Goal: Task Accomplishment & Management: Manage account settings

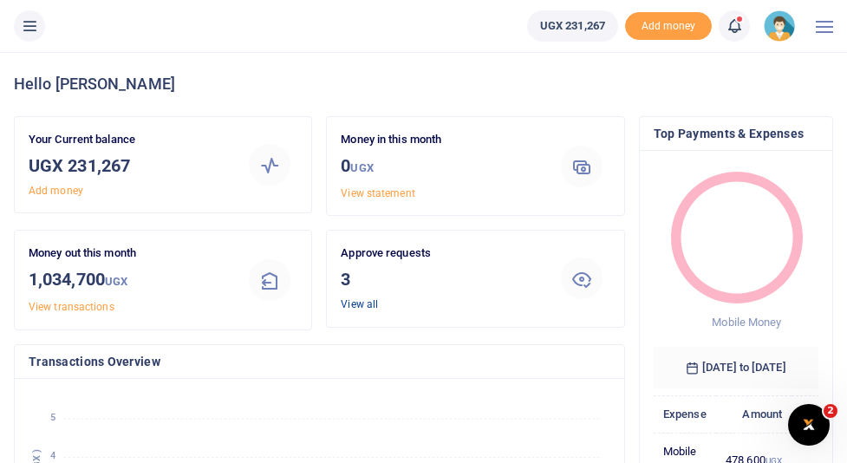
click at [368, 305] on link "View all" at bounding box center [359, 304] width 37 height 12
click at [360, 304] on link "View all" at bounding box center [359, 304] width 37 height 12
click at [360, 303] on link "View all" at bounding box center [359, 304] width 37 height 12
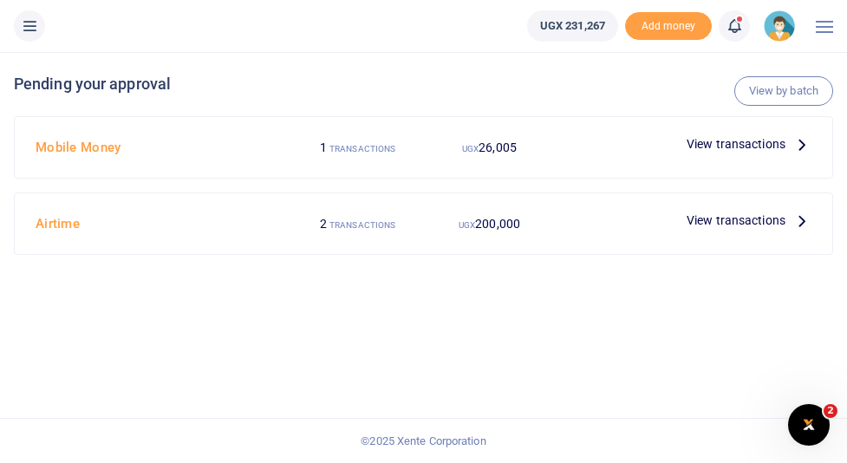
click at [702, 218] on span "View transactions" at bounding box center [735, 220] width 99 height 19
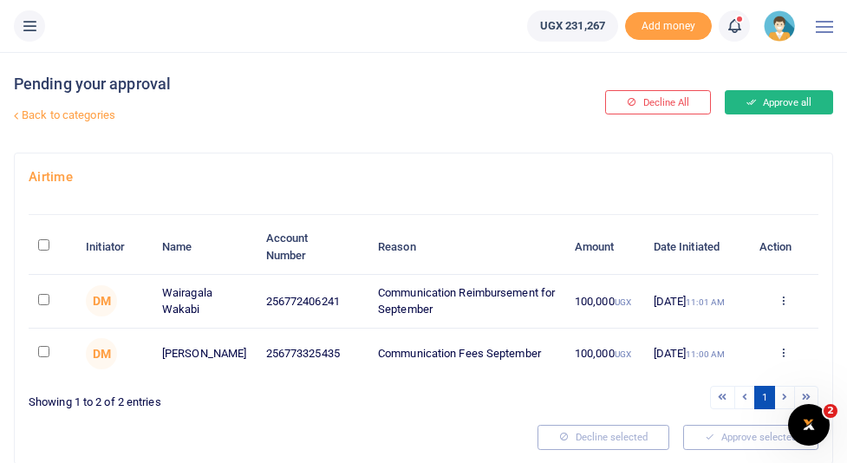
click at [807, 101] on button "Approve all" at bounding box center [779, 102] width 108 height 24
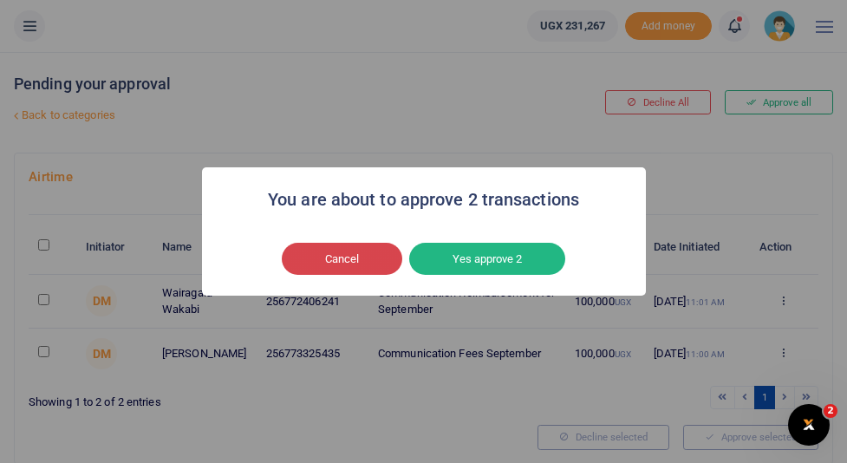
click at [359, 263] on button "Cancel" at bounding box center [342, 259] width 120 height 33
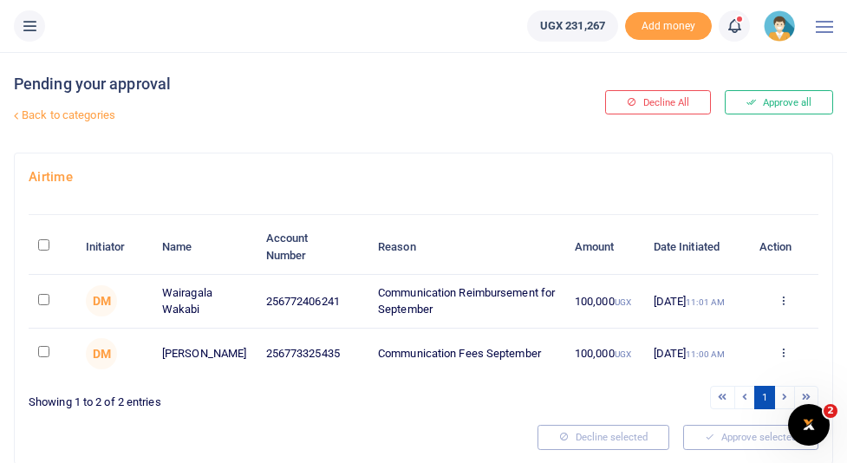
click at [42, 244] on input "\a \a : activate to sort column descending" at bounding box center [43, 244] width 11 height 11
checkbox input "true"
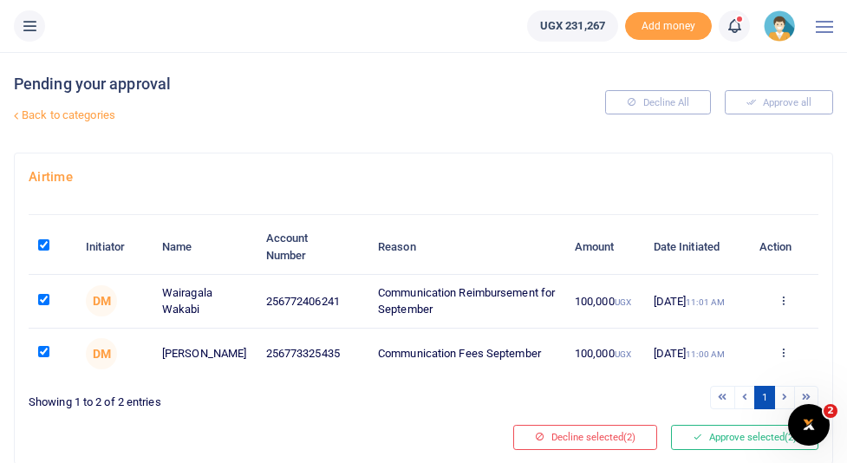
scroll to position [62, 0]
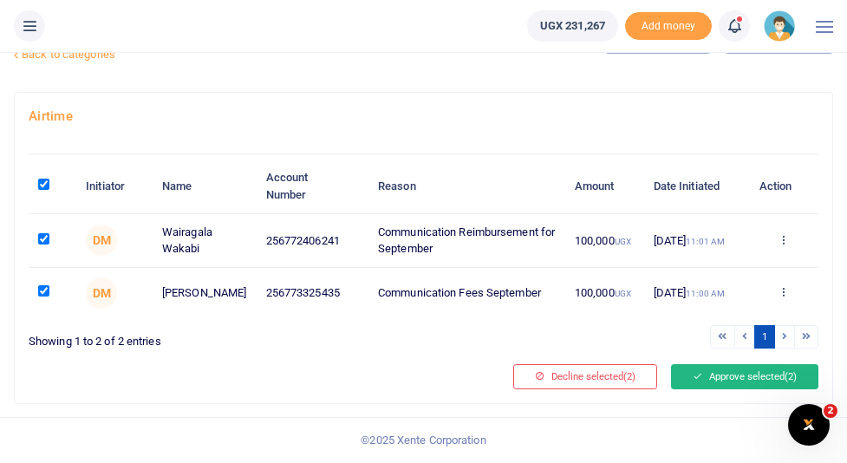
click at [717, 374] on button "Approve selected (2)" at bounding box center [744, 376] width 147 height 24
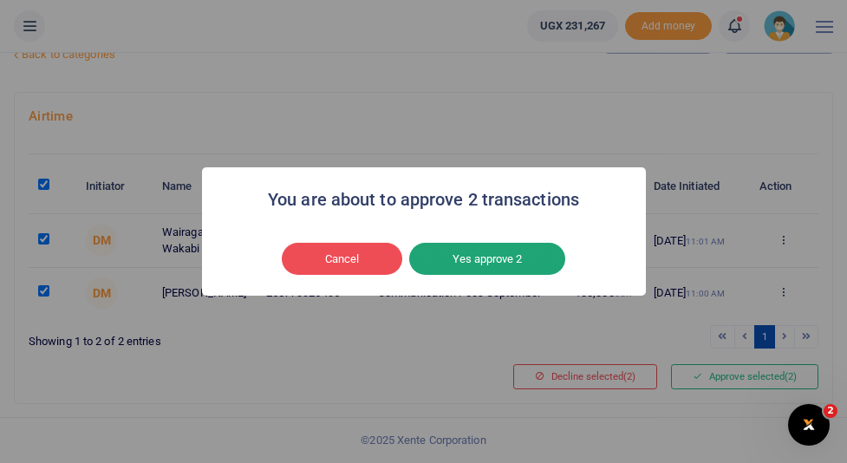
click at [499, 265] on button "Yes approve 2" at bounding box center [487, 259] width 156 height 33
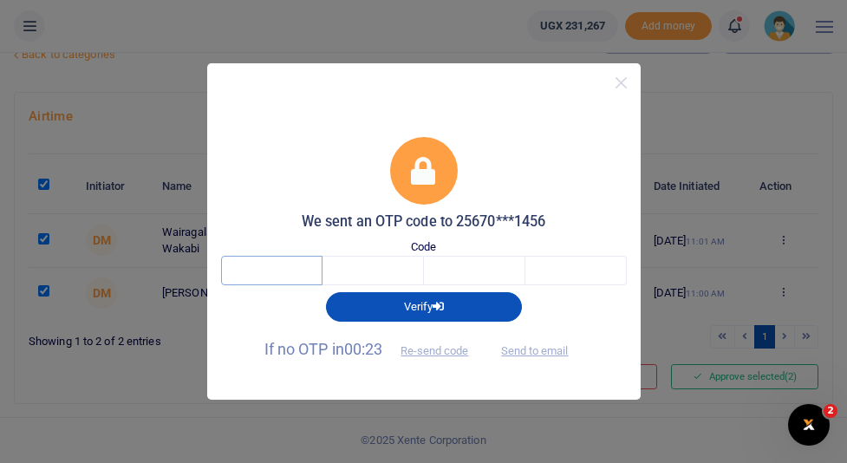
click at [264, 277] on input "text" at bounding box center [271, 270] width 101 height 29
type input "7"
type input "0"
type input "4"
type input "3"
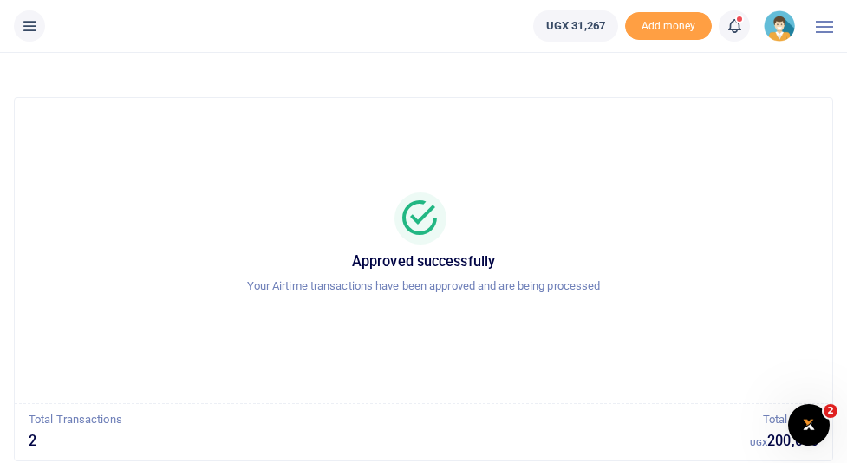
click at [264, 277] on p "Your Airtime transactions have been approved and are being processed" at bounding box center [424, 286] width 776 height 18
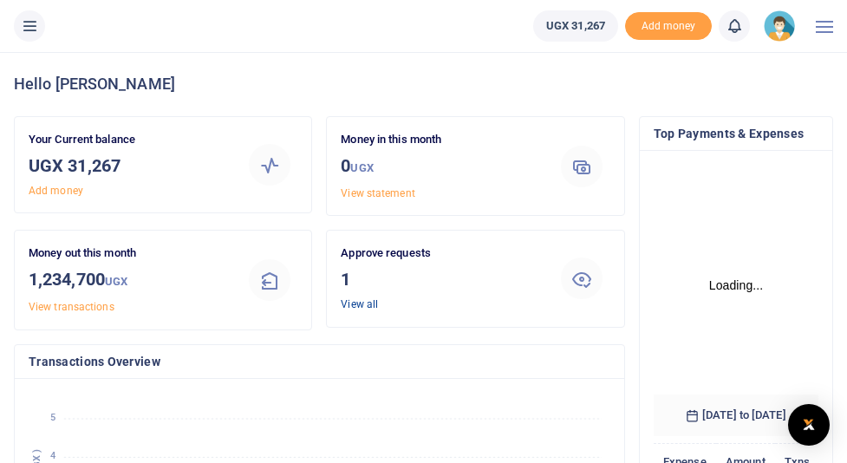
scroll to position [285, 165]
click at [355, 302] on link "View all" at bounding box center [359, 304] width 37 height 12
click at [368, 304] on link "View all" at bounding box center [359, 304] width 37 height 12
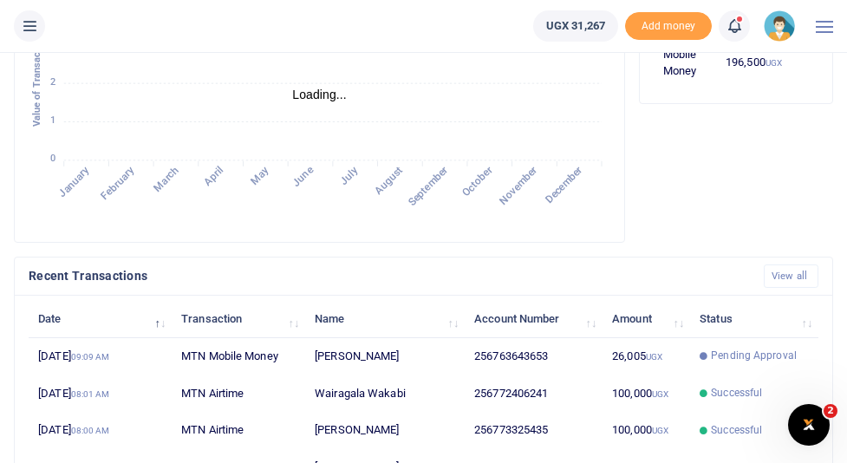
scroll to position [457, 0]
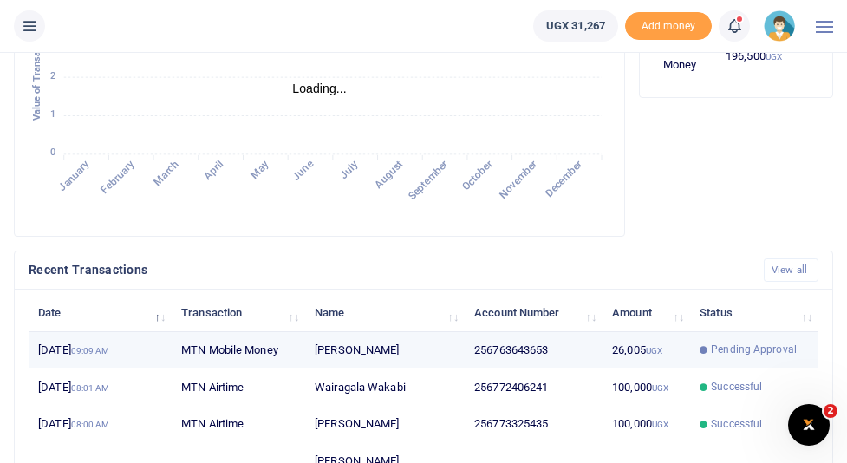
click at [751, 349] on span "Pending Approval" at bounding box center [754, 350] width 86 height 16
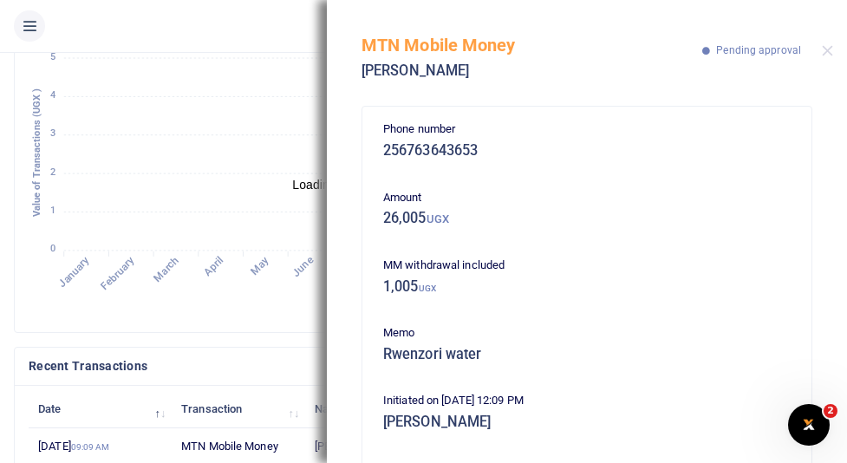
scroll to position [0, 0]
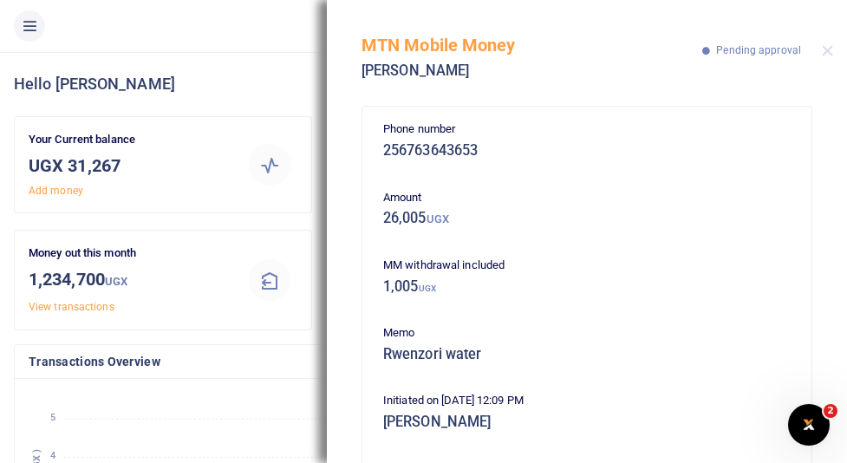
click at [276, 76] on h4 "Hello [PERSON_NAME]" at bounding box center [423, 84] width 819 height 19
click at [822, 53] on button "Close" at bounding box center [827, 50] width 11 height 11
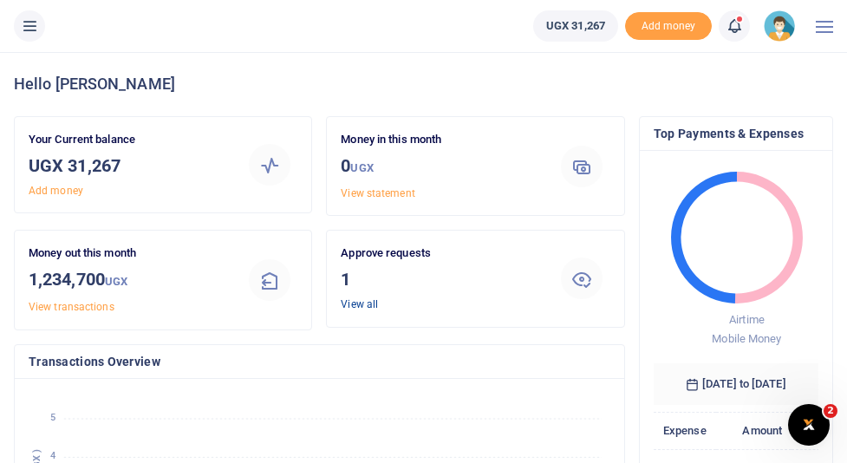
click at [353, 302] on link "View all" at bounding box center [359, 304] width 37 height 12
click at [361, 307] on link "View all" at bounding box center [359, 304] width 37 height 12
click at [352, 304] on link "View all" at bounding box center [359, 304] width 37 height 12
click at [358, 298] on link "View all" at bounding box center [359, 304] width 37 height 12
click at [361, 303] on link "View all" at bounding box center [359, 304] width 37 height 12
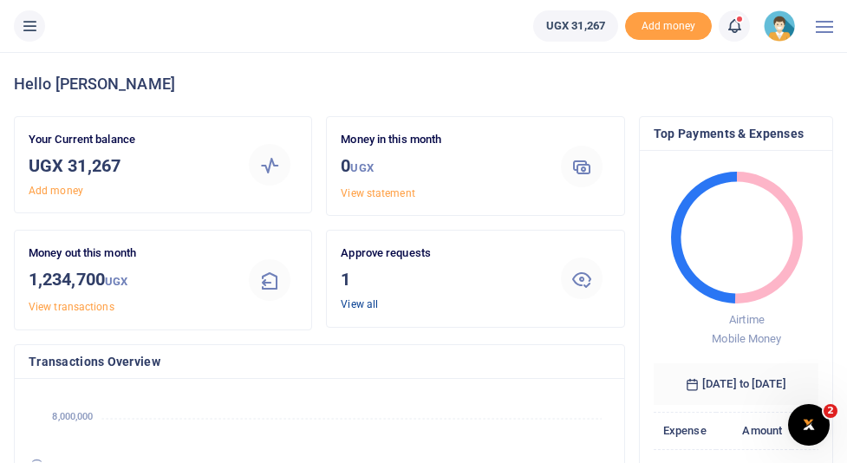
click at [361, 303] on link "View all" at bounding box center [359, 304] width 37 height 12
click at [822, 26] on span at bounding box center [824, 27] width 17 height 2
click at [783, 24] on img at bounding box center [779, 25] width 31 height 31
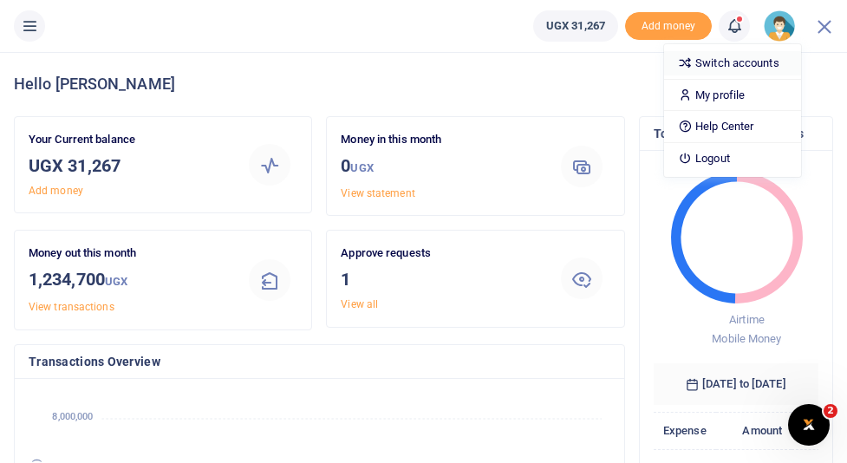
click at [725, 63] on link "Switch accounts" at bounding box center [732, 63] width 137 height 24
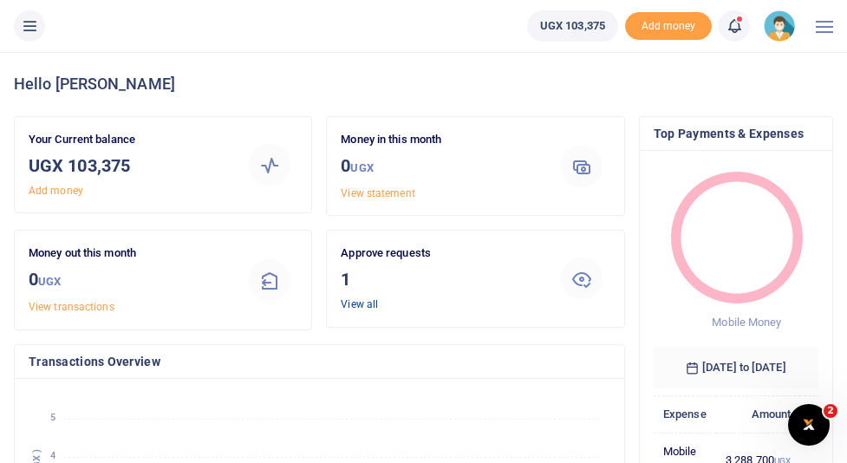
click at [361, 301] on link "View all" at bounding box center [359, 304] width 37 height 12
click at [357, 302] on link "View all" at bounding box center [359, 304] width 37 height 12
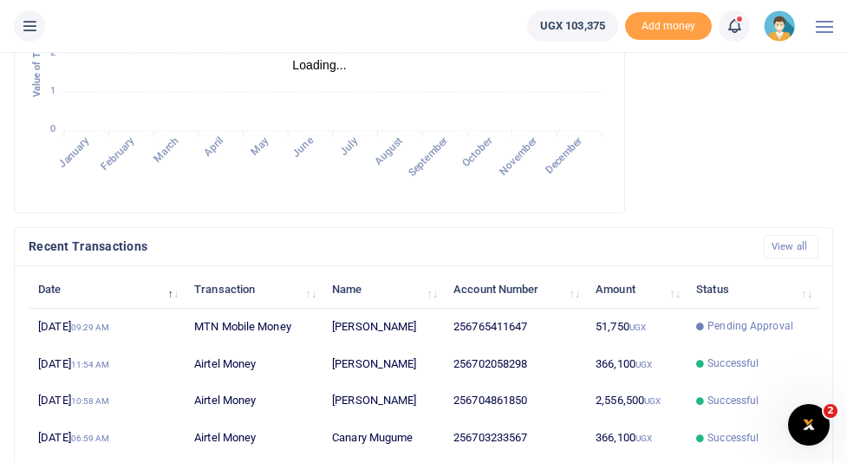
scroll to position [481, 0]
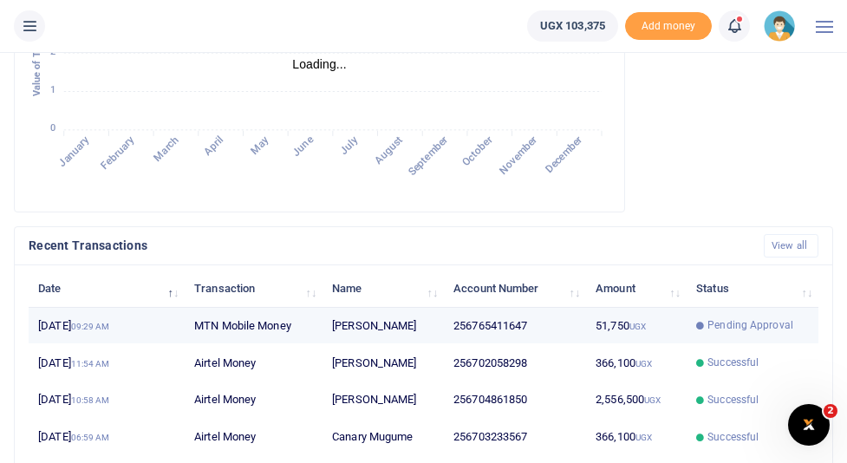
click at [732, 323] on span "Pending Approval" at bounding box center [750, 325] width 86 height 16
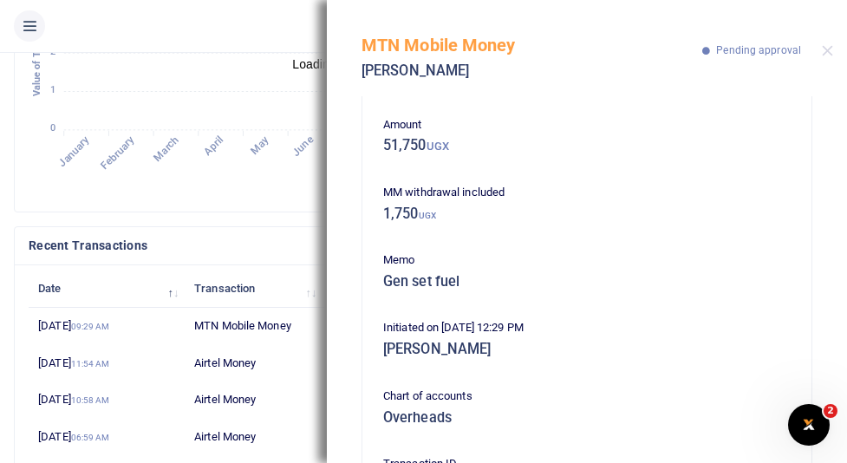
scroll to position [0, 0]
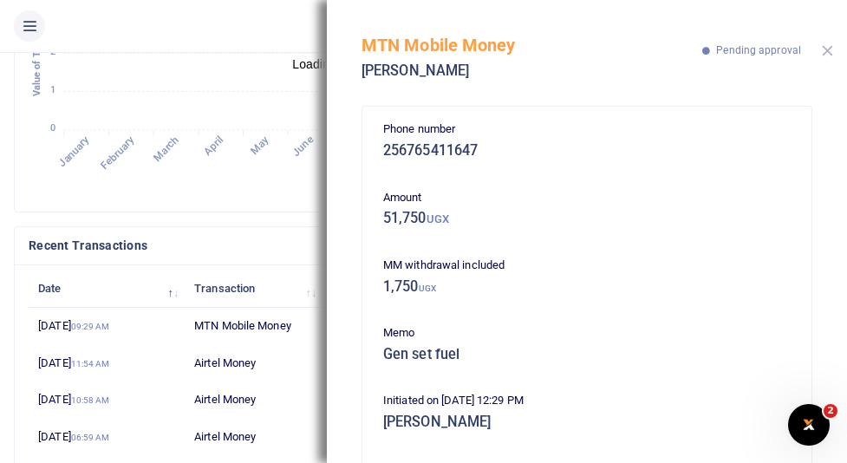
click at [827, 50] on button "Close" at bounding box center [827, 50] width 11 height 11
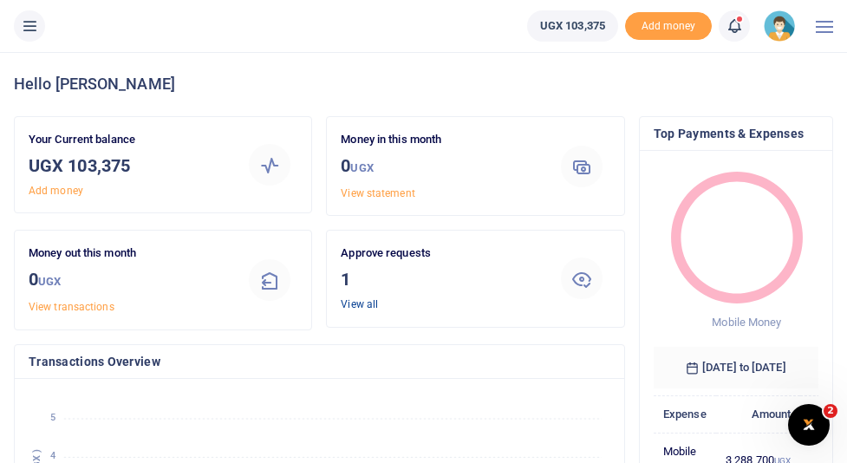
click at [356, 304] on link "View all" at bounding box center [359, 304] width 37 height 12
click at [824, 25] on div at bounding box center [824, 26] width 17 height 52
click at [781, 29] on img at bounding box center [779, 25] width 31 height 31
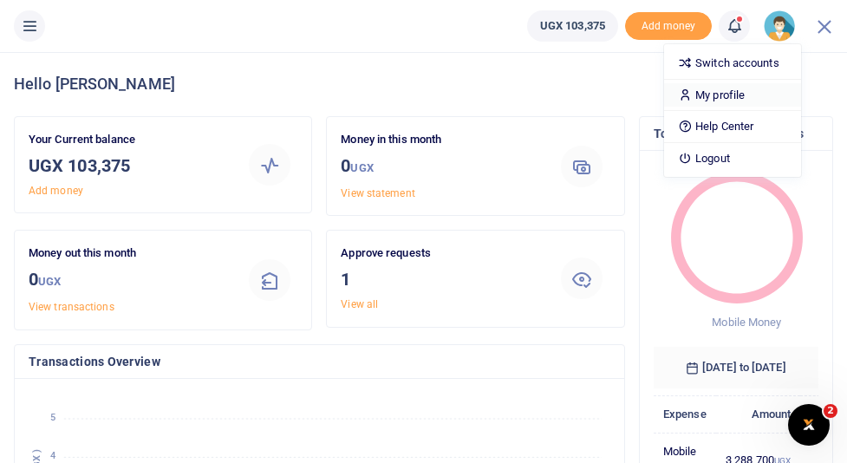
click at [745, 95] on link "My profile" at bounding box center [732, 95] width 137 height 24
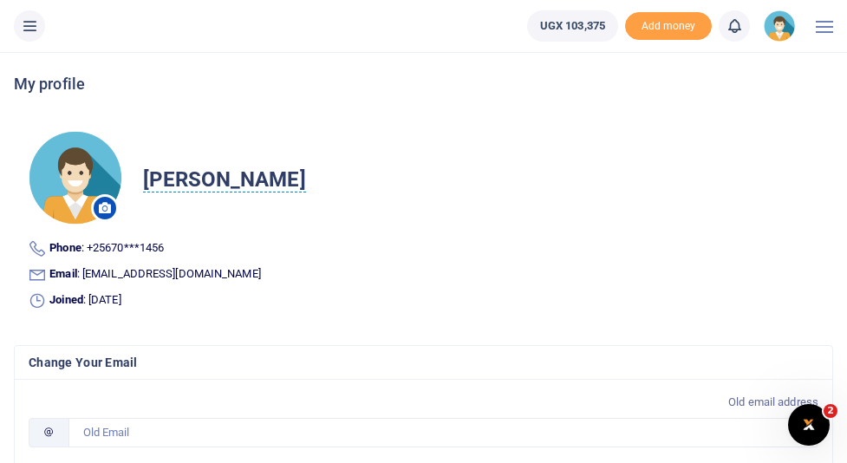
click at [783, 26] on img at bounding box center [779, 25] width 31 height 31
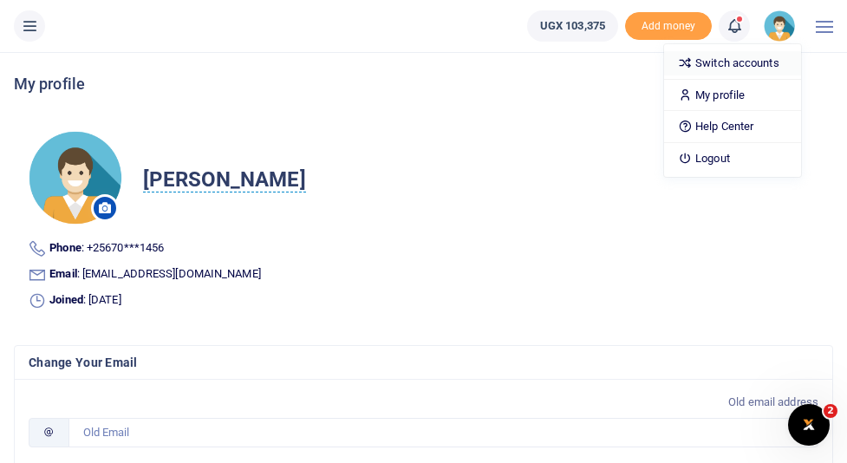
click at [726, 63] on link "Switch accounts" at bounding box center [732, 63] width 137 height 24
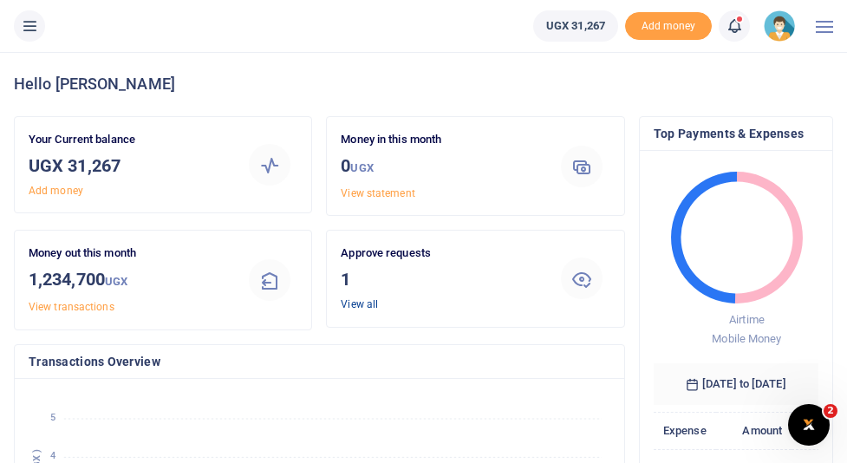
click at [361, 302] on link "View all" at bounding box center [359, 304] width 37 height 12
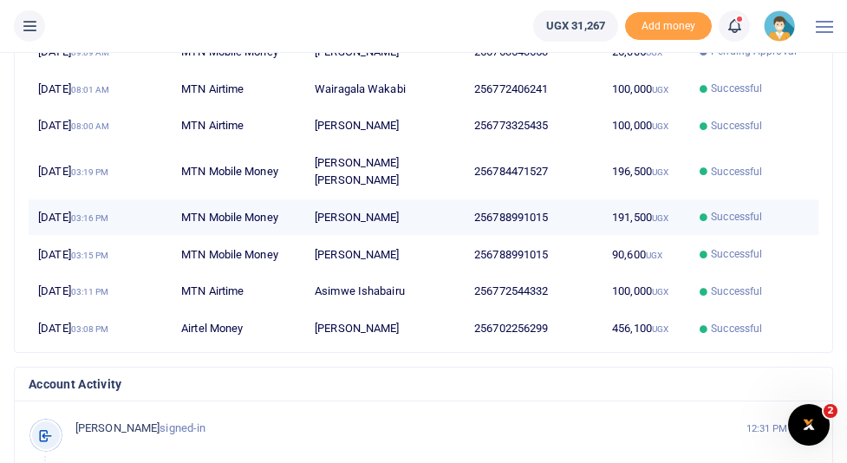
scroll to position [746, 0]
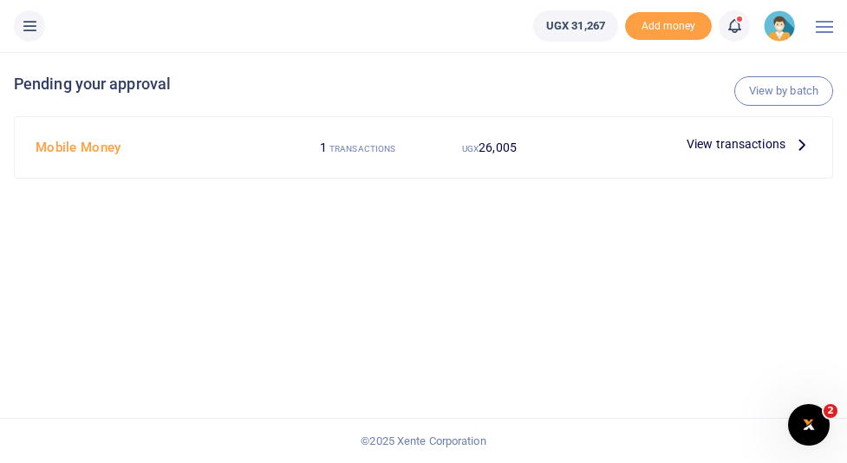
click at [706, 142] on span "View transactions" at bounding box center [735, 143] width 99 height 19
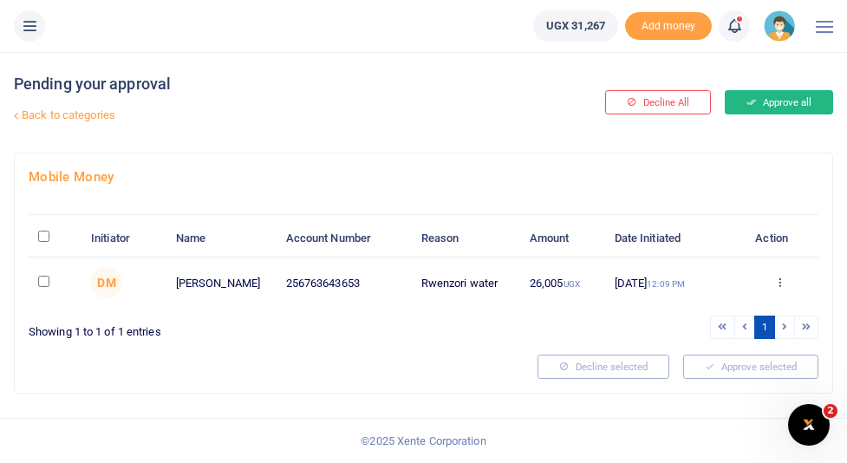
click at [764, 107] on button "Approve all" at bounding box center [779, 102] width 108 height 24
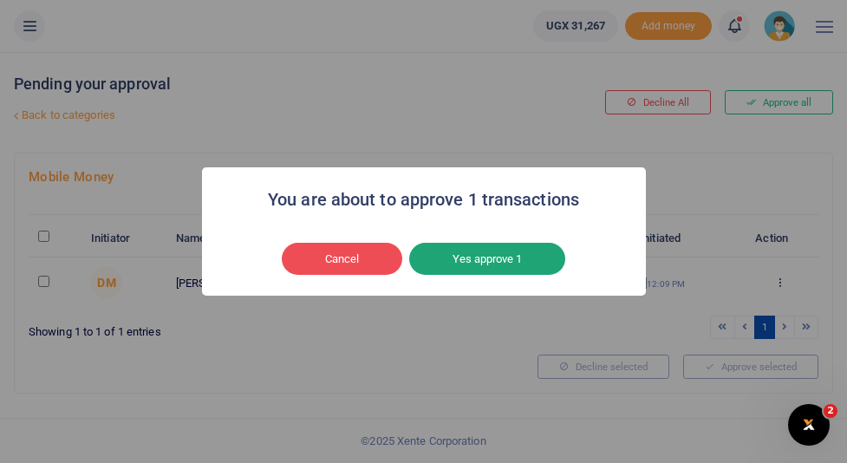
click at [491, 263] on button "Yes approve 1" at bounding box center [487, 259] width 156 height 33
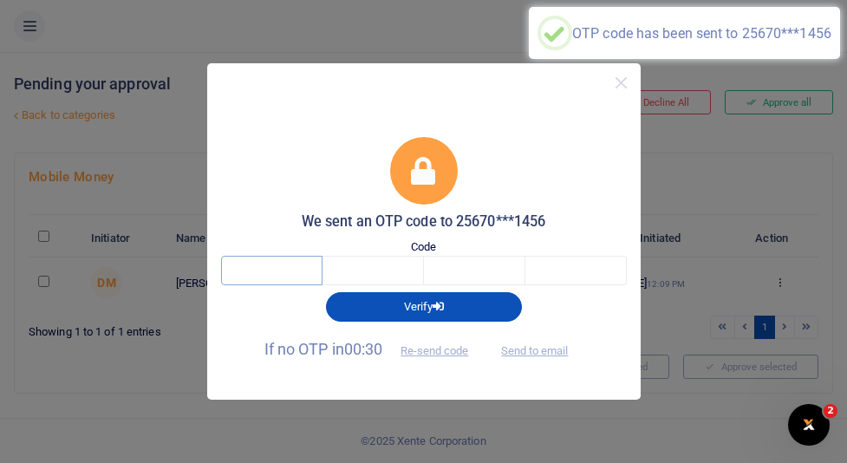
click at [283, 270] on input "text" at bounding box center [271, 270] width 101 height 29
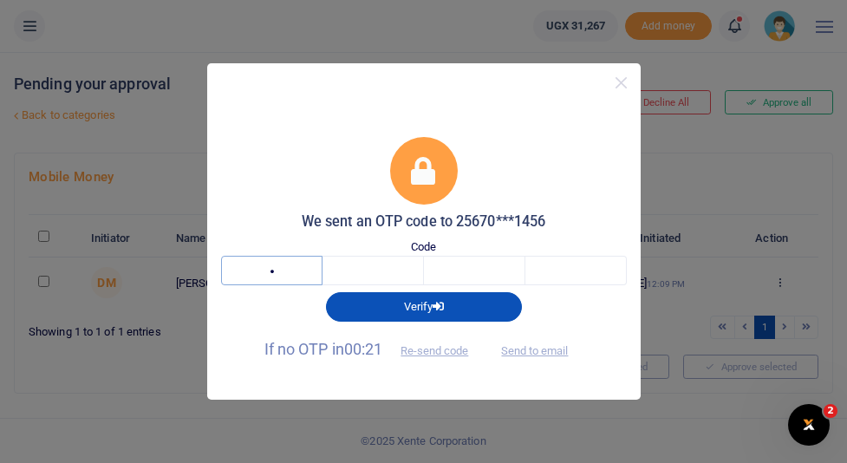
type input "4"
type input "9"
type input "8"
type input "3"
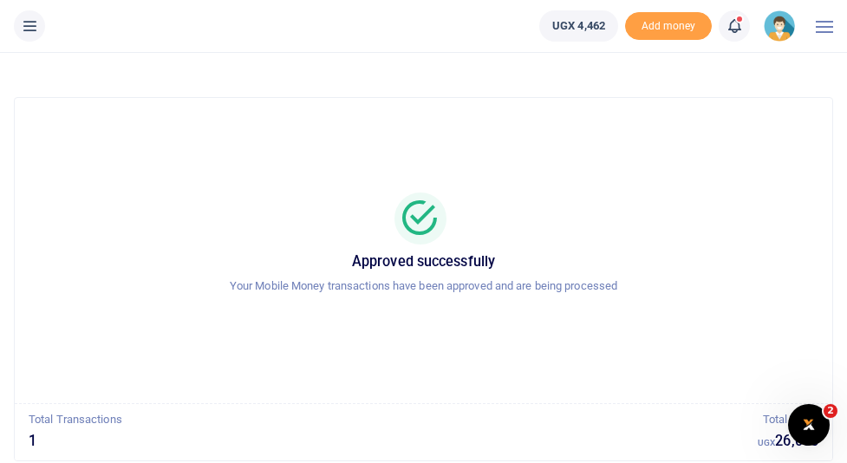
click at [789, 30] on img at bounding box center [779, 25] width 31 height 31
click at [734, 67] on link "Switch accounts" at bounding box center [732, 63] width 137 height 24
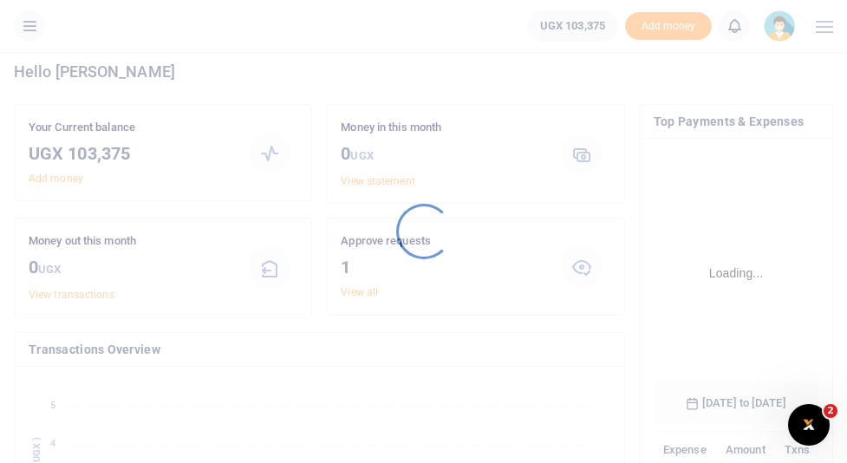
scroll to position [13, 0]
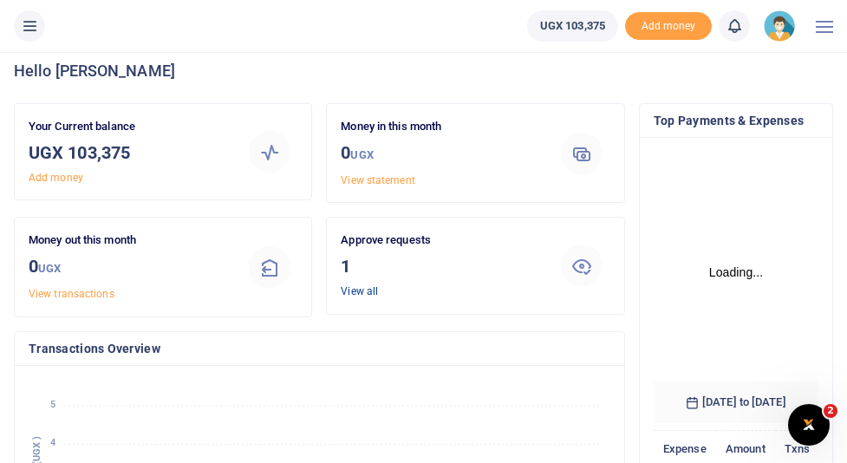
click at [371, 293] on link "View all" at bounding box center [359, 291] width 37 height 12
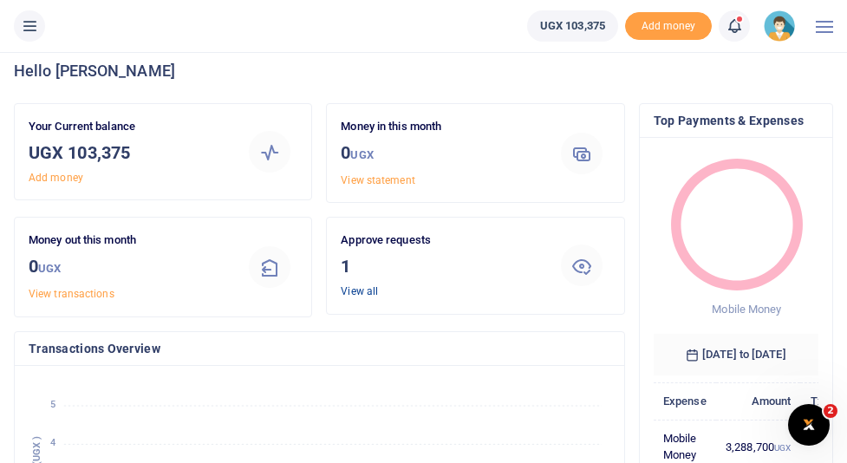
scroll to position [0, 0]
click at [367, 292] on link "View all" at bounding box center [359, 291] width 37 height 12
click at [362, 293] on link "View all" at bounding box center [359, 291] width 37 height 12
click at [373, 292] on link "View all" at bounding box center [359, 291] width 37 height 12
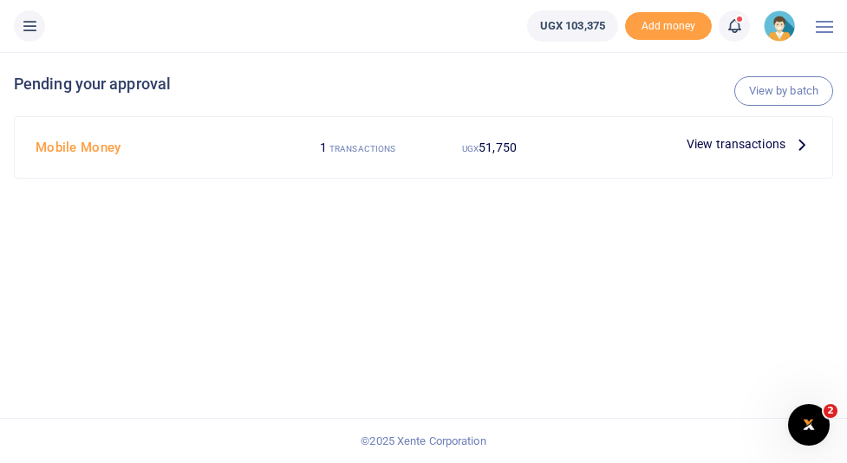
click at [621, 155] on div at bounding box center [617, 144] width 125 height 26
click at [797, 146] on icon at bounding box center [801, 143] width 19 height 19
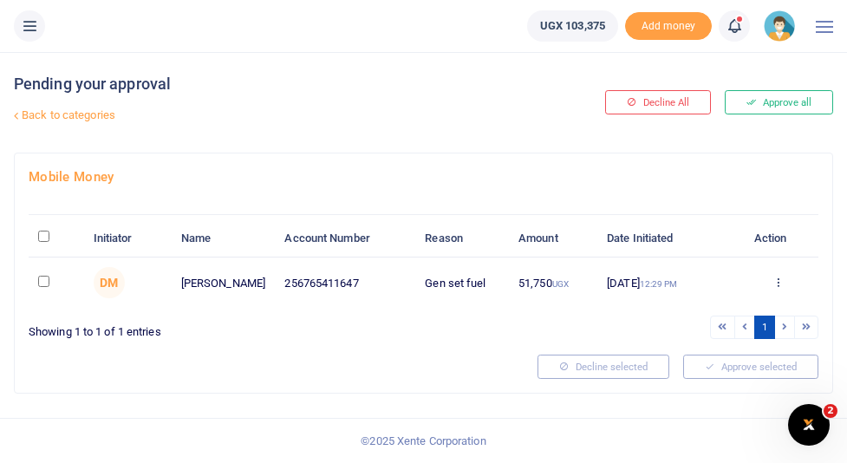
click at [45, 278] on input "checkbox" at bounding box center [43, 281] width 11 height 11
checkbox input "true"
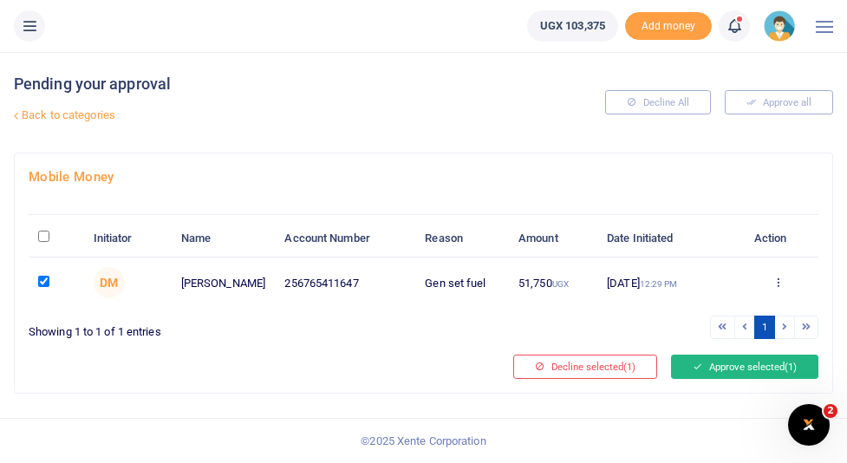
click at [696, 368] on icon at bounding box center [698, 367] width 10 height 12
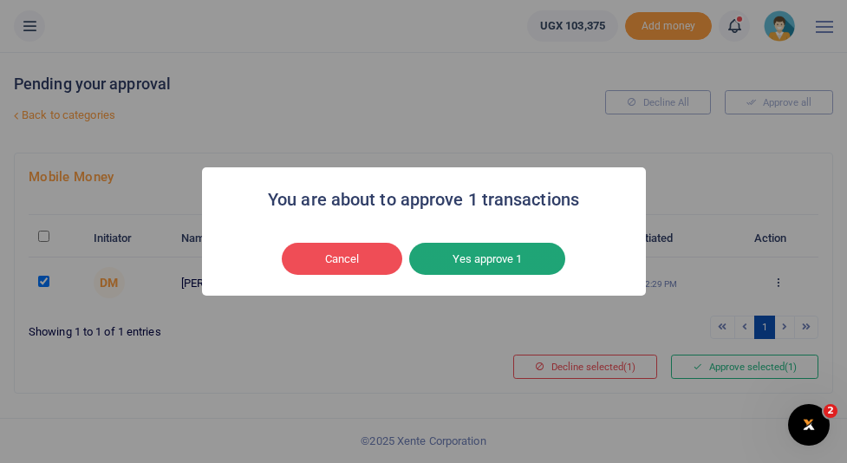
click at [507, 256] on button "Yes approve 1" at bounding box center [487, 259] width 156 height 33
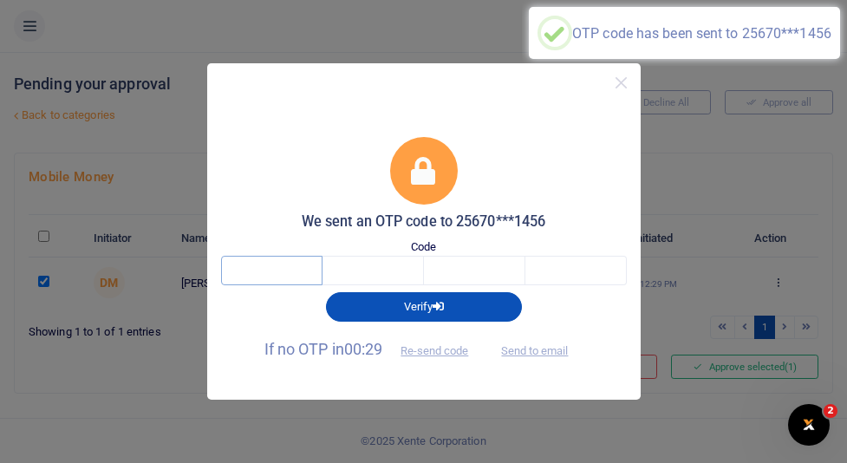
click at [287, 270] on input "text" at bounding box center [271, 270] width 101 height 29
type input "4"
type input "9"
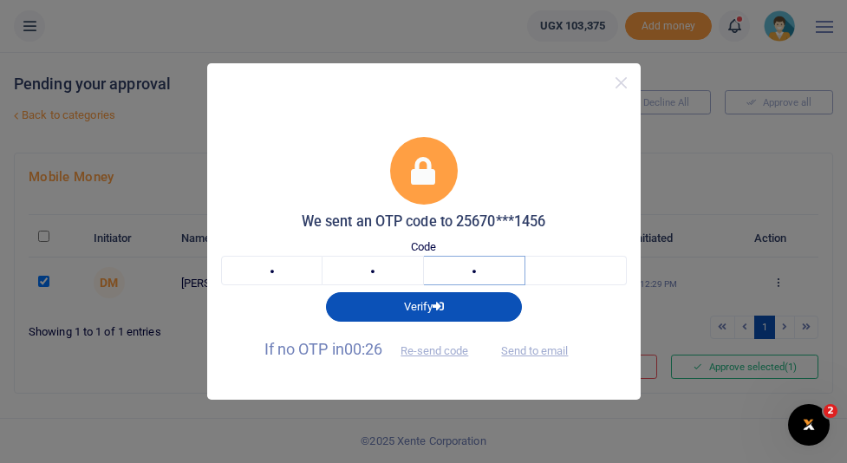
type input "8"
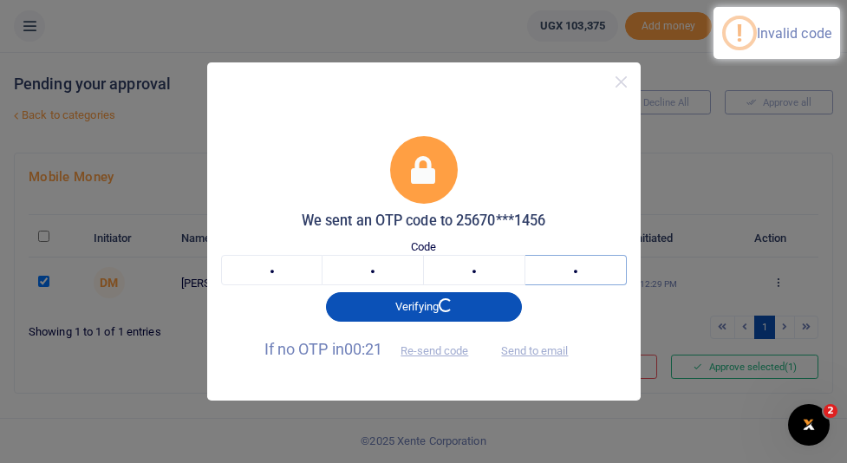
type input "3"
click at [290, 270] on input "4" at bounding box center [271, 269] width 101 height 29
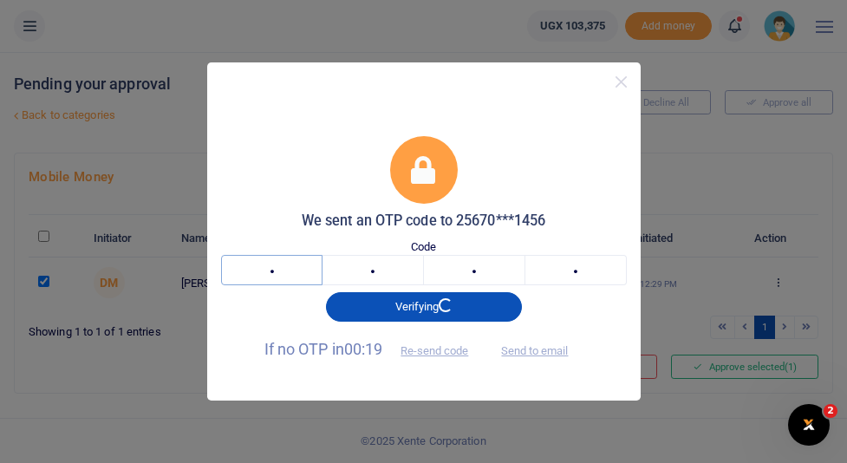
type input "3"
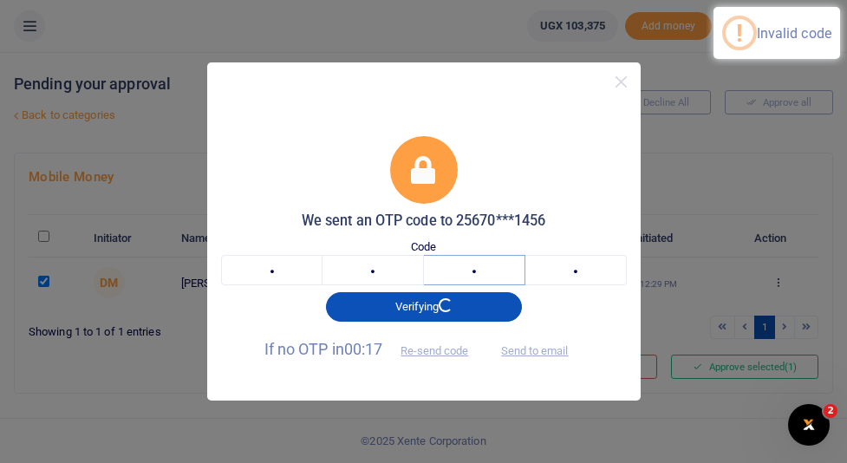
type input "0"
type input "8"
